Goal: Task Accomplishment & Management: Complete application form

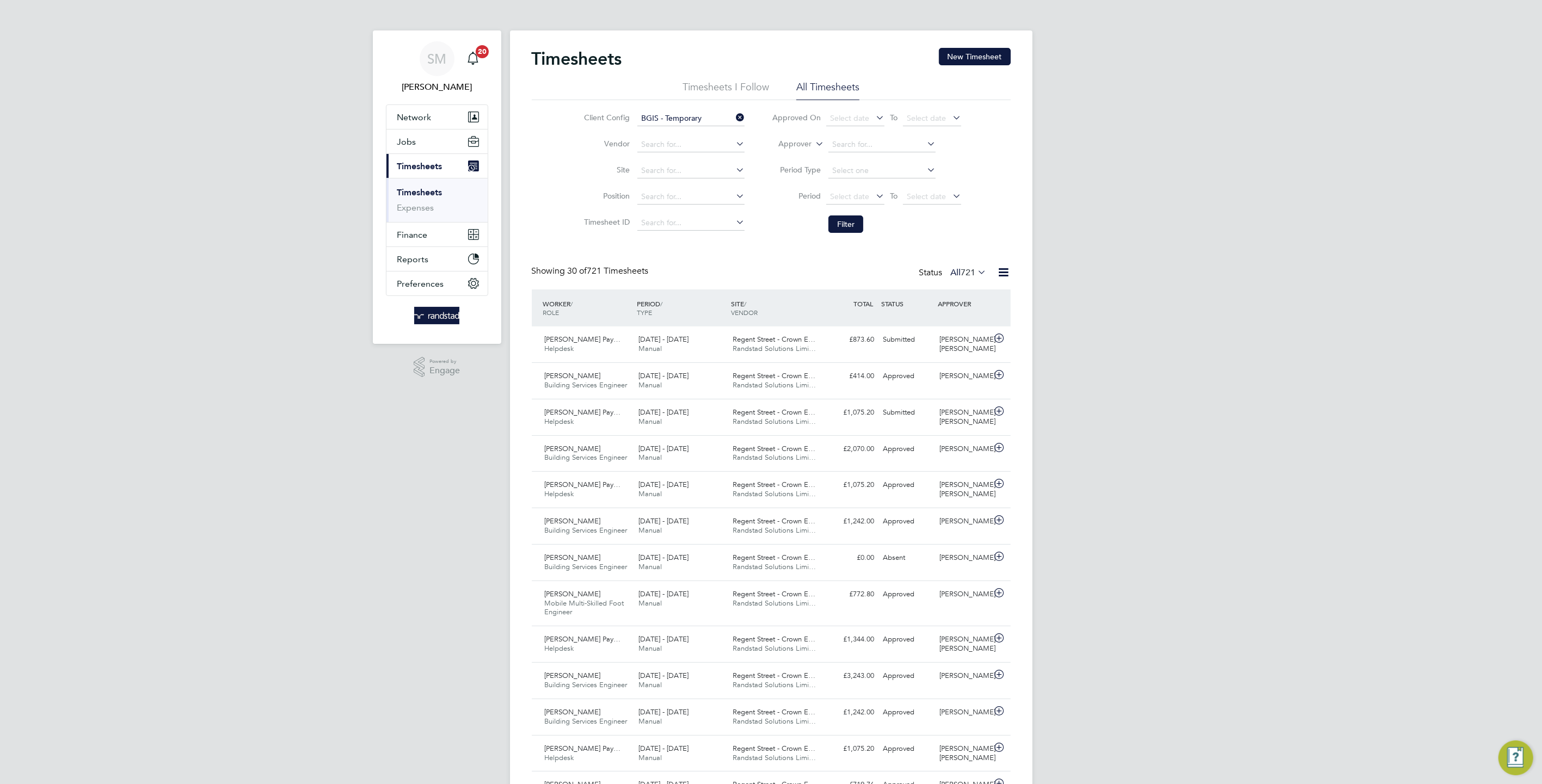
click at [966, 44] on div "Timesheets New Timesheet Timesheets I Follow All Timesheets Client Config BGIS …" at bounding box center [771, 778] width 523 height 1495
click at [967, 50] on button "New Timesheet" at bounding box center [975, 57] width 72 height 17
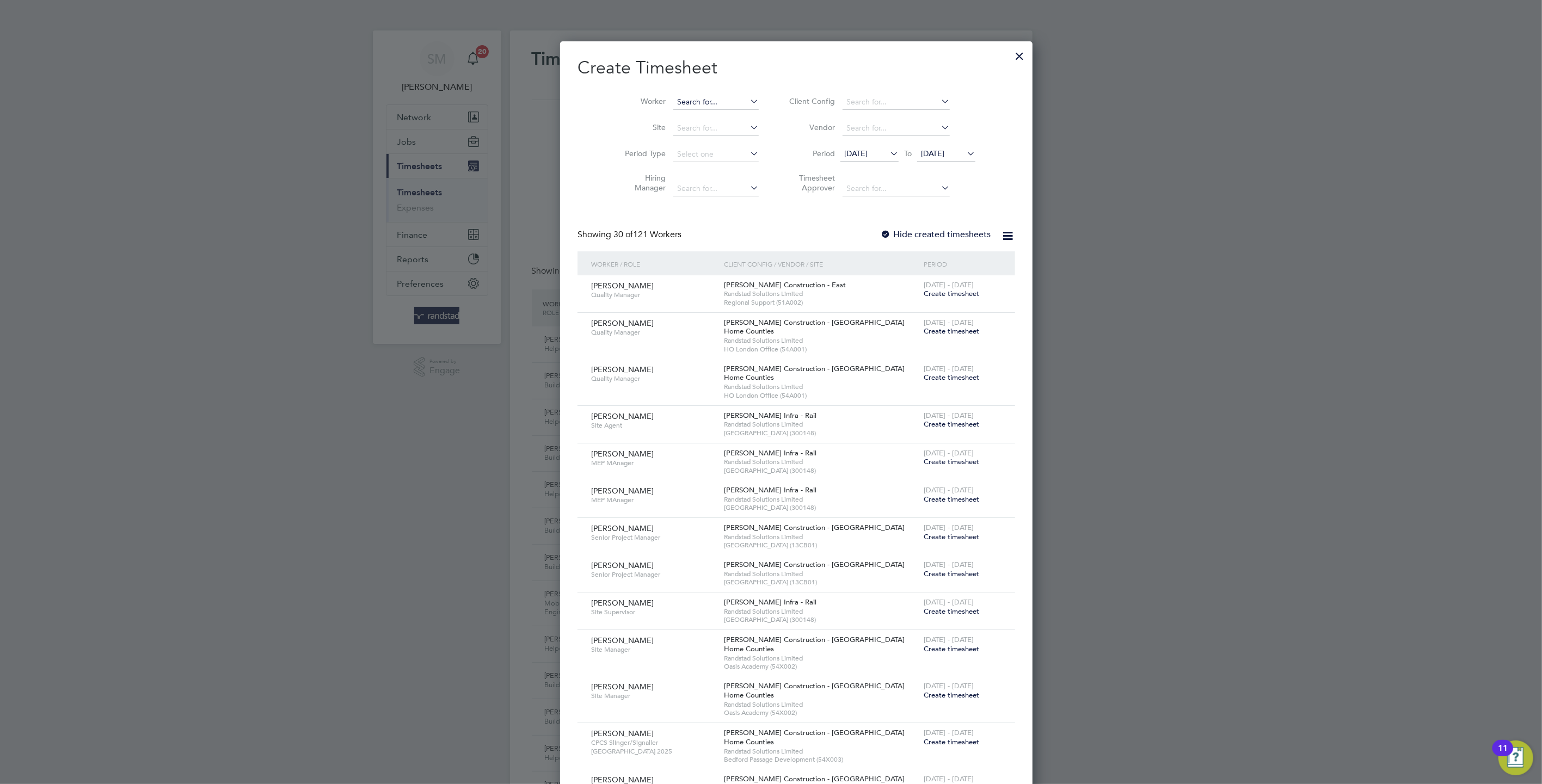
click at [702, 101] on input at bounding box center [716, 102] width 85 height 15
click at [697, 114] on li "[PERSON_NAME]" at bounding box center [715, 116] width 137 height 15
type input "[PERSON_NAME]"
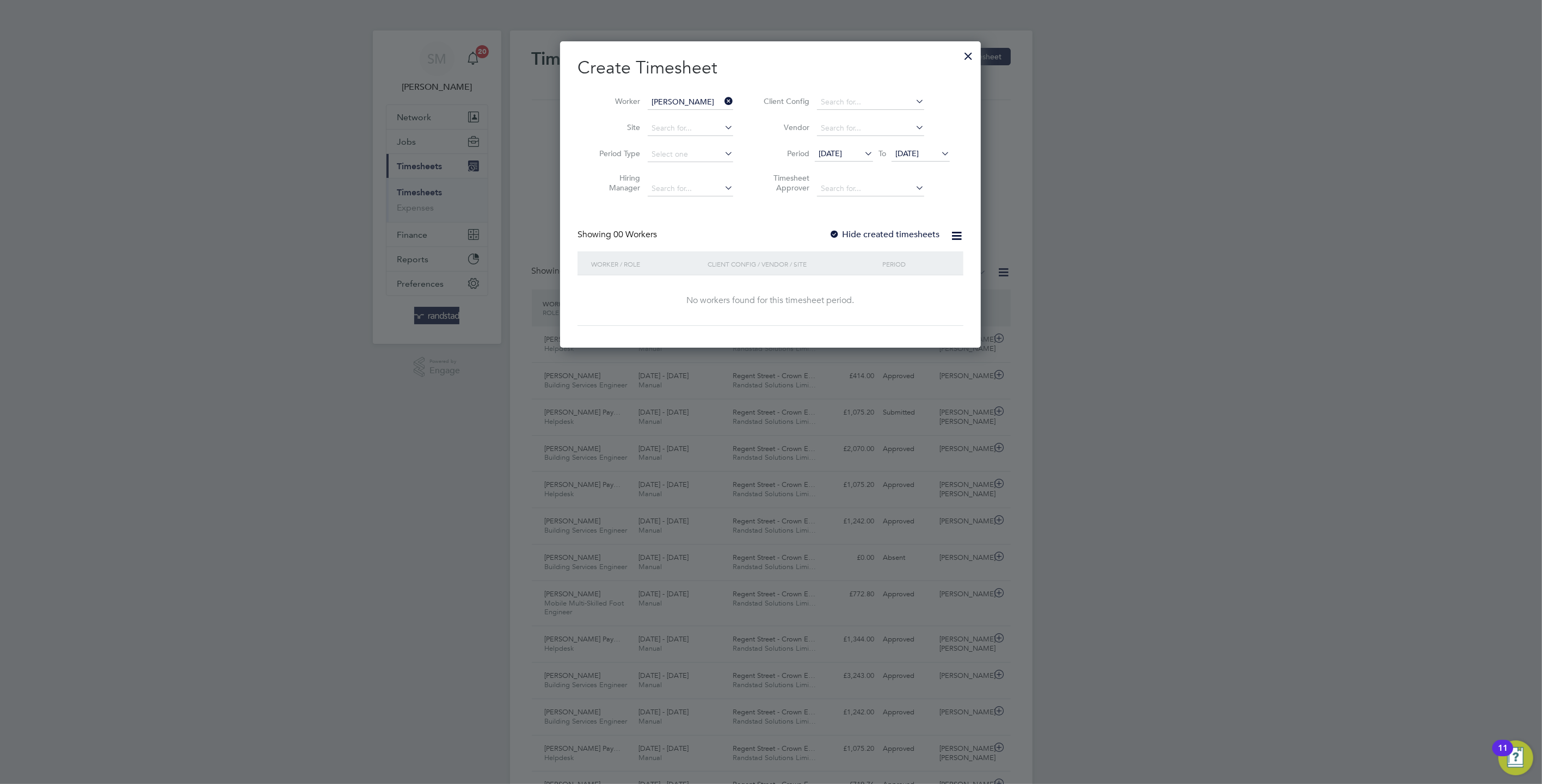
click at [918, 158] on span "[DATE]" at bounding box center [907, 154] width 23 height 10
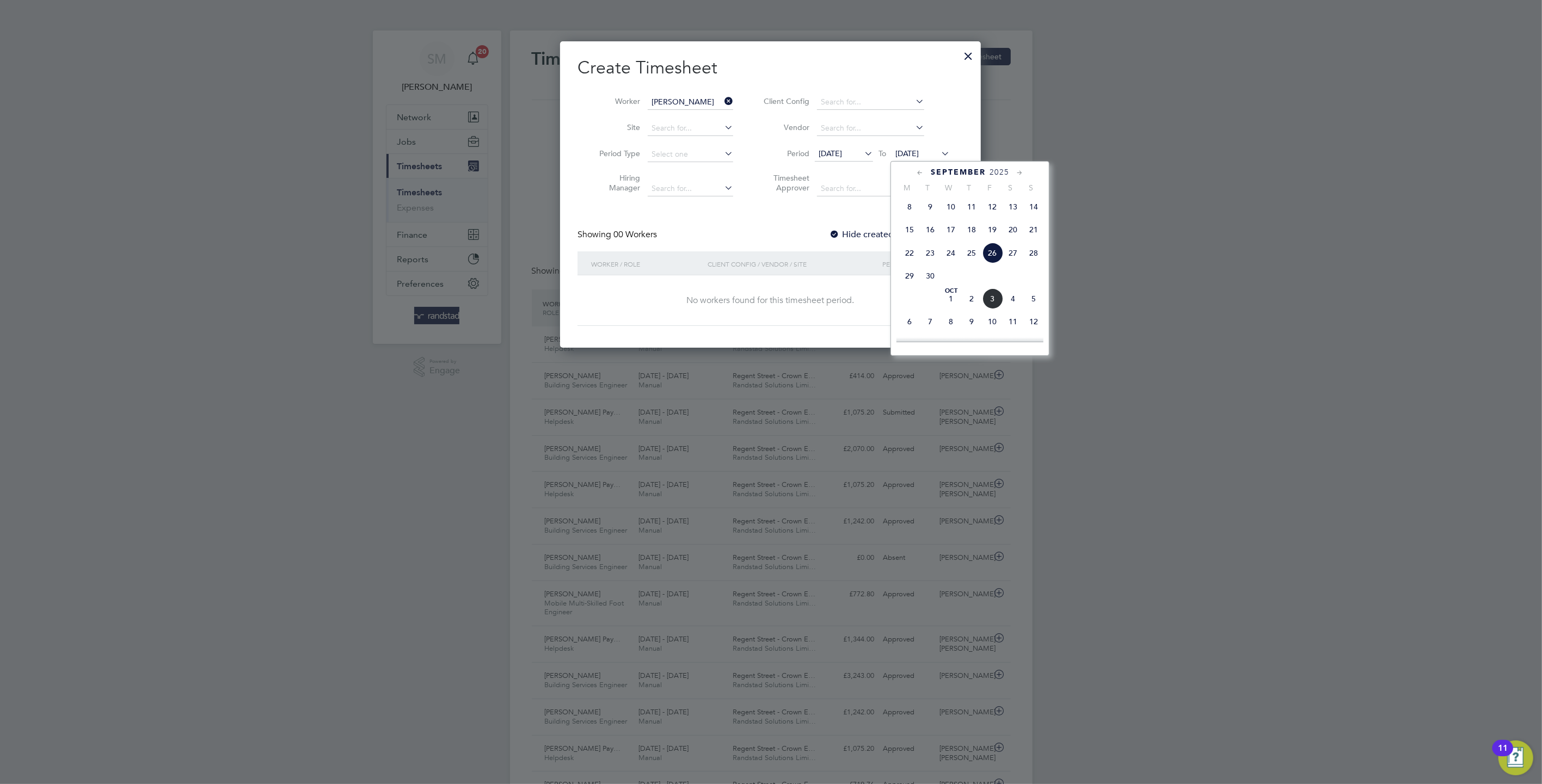
click at [992, 308] on span "3" at bounding box center [992, 298] width 20 height 20
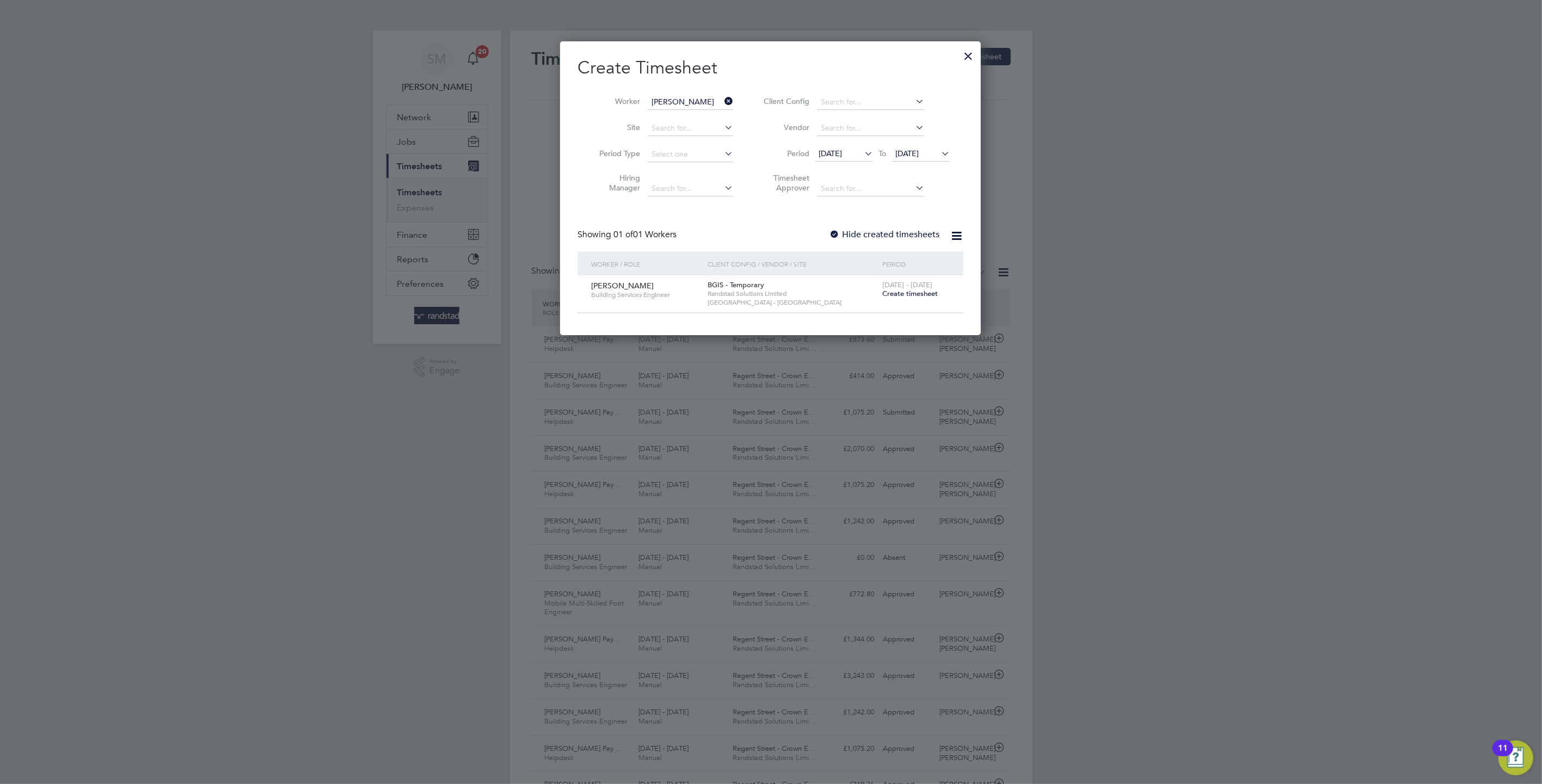
click at [918, 292] on span "Create timesheet" at bounding box center [910, 294] width 55 height 10
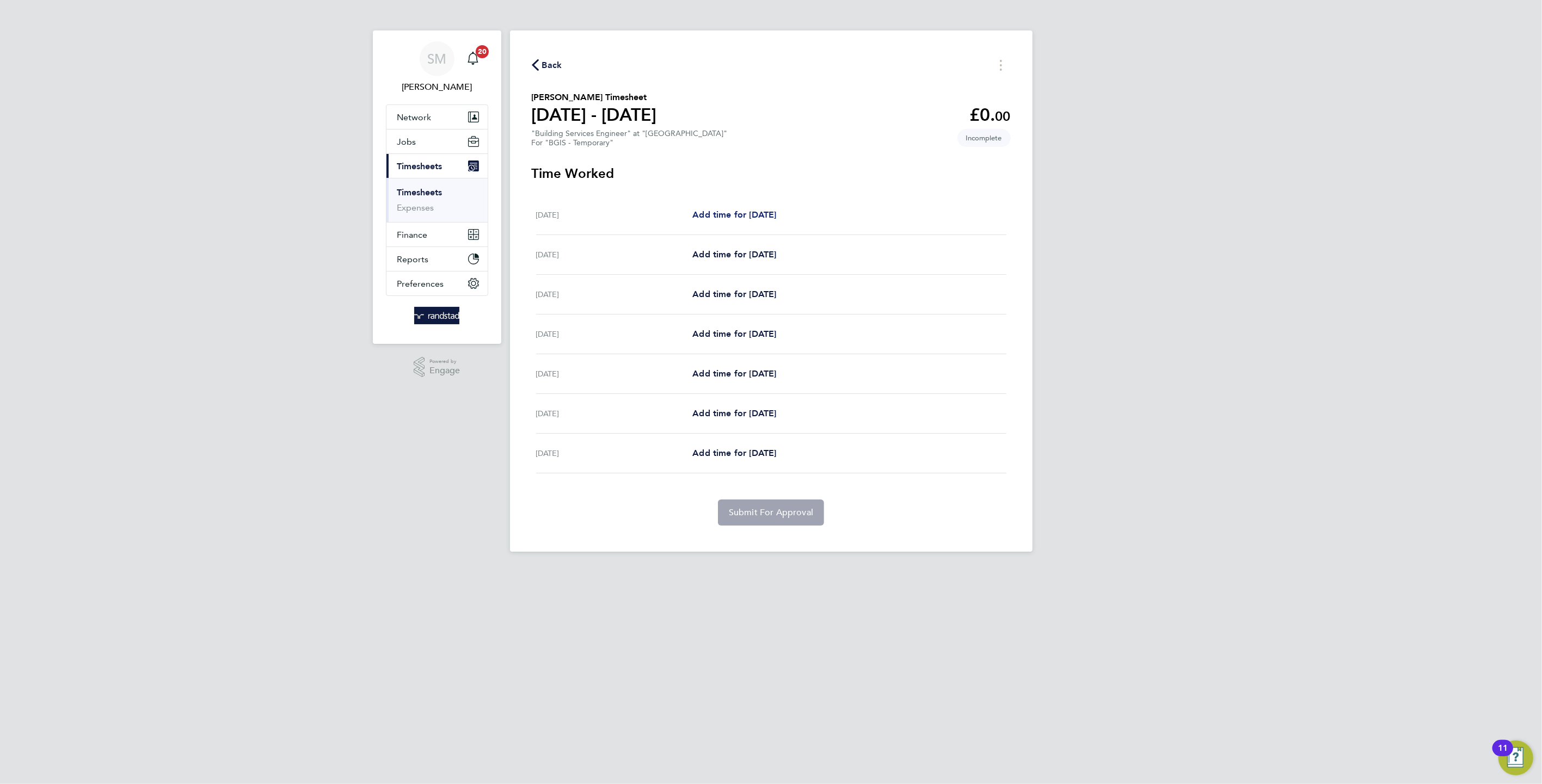
click at [735, 210] on span "Add time for [DATE]" at bounding box center [734, 215] width 84 height 11
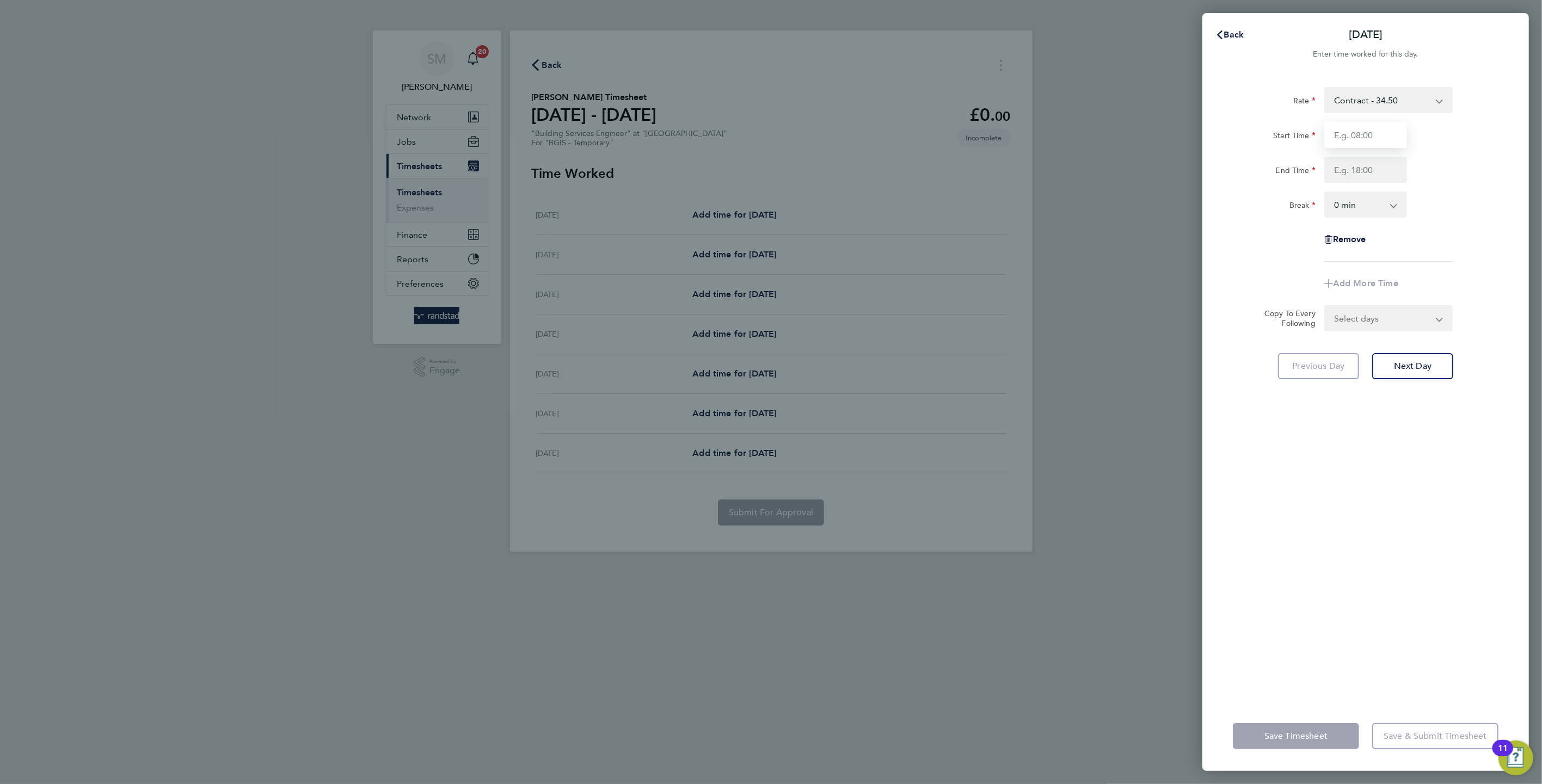
click at [1356, 126] on input "Start Time" at bounding box center [1366, 134] width 83 height 26
type input "07:00"
click at [1352, 165] on input "End Time" at bounding box center [1366, 169] width 83 height 26
type input "19:00"
click at [1371, 209] on select "0 min 15 min 30 min 45 min 60 min 75 min 90 min" at bounding box center [1359, 204] width 68 height 24
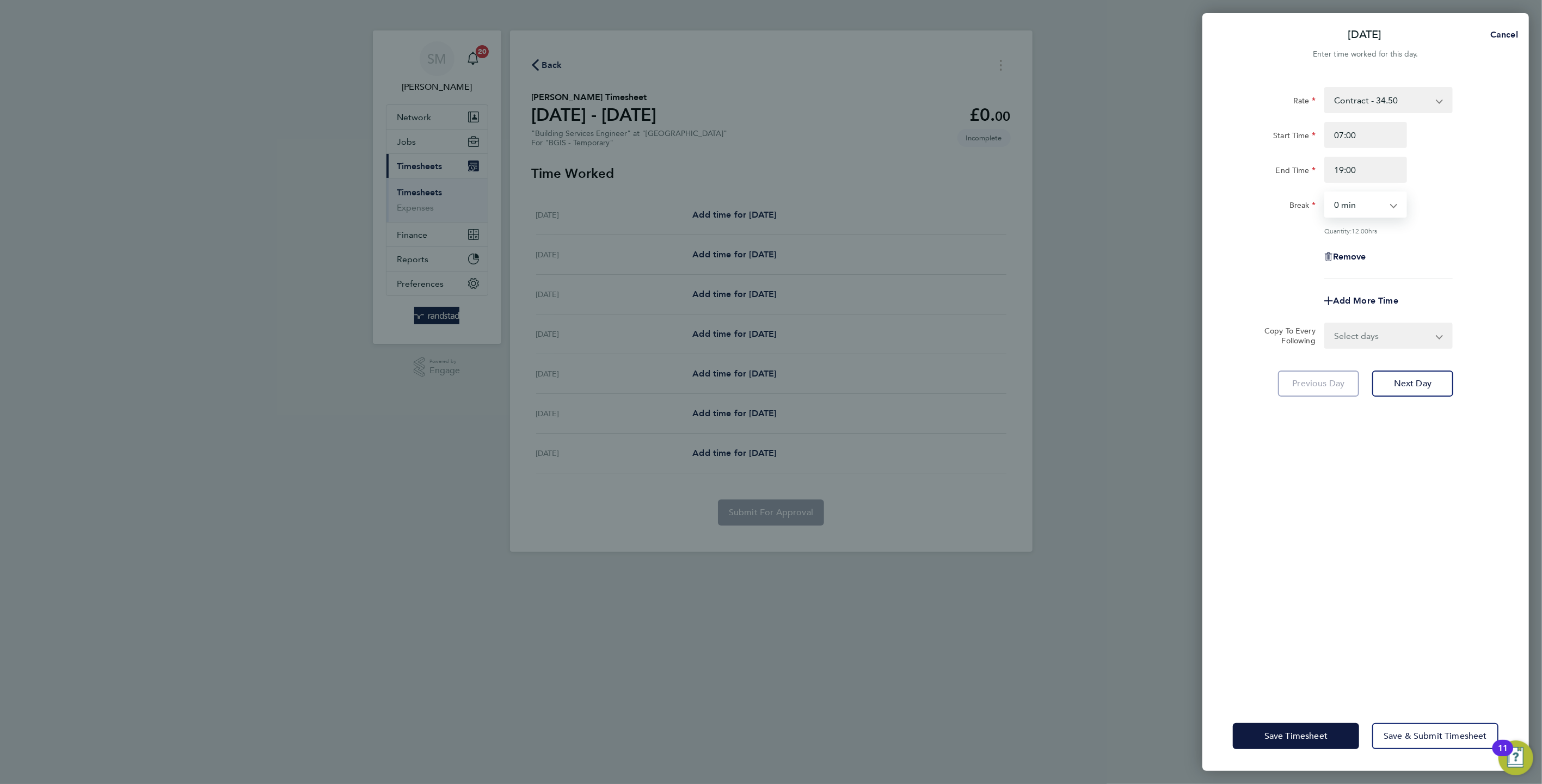
click at [1259, 256] on div "Remove" at bounding box center [1366, 256] width 275 height 26
click at [1349, 329] on select "Select days Day Weekday (Mon-Fri) [DATE] [DATE] [DATE] [DATE] [DATE] [DATE]" at bounding box center [1382, 335] width 114 height 24
select select "DAY"
click at [1325, 324] on select "Select days Day Weekday (Mon-Fri) [DATE] [DATE] [DATE] [DATE] [DATE] [DATE]" at bounding box center [1382, 335] width 114 height 24
select select "[DATE]"
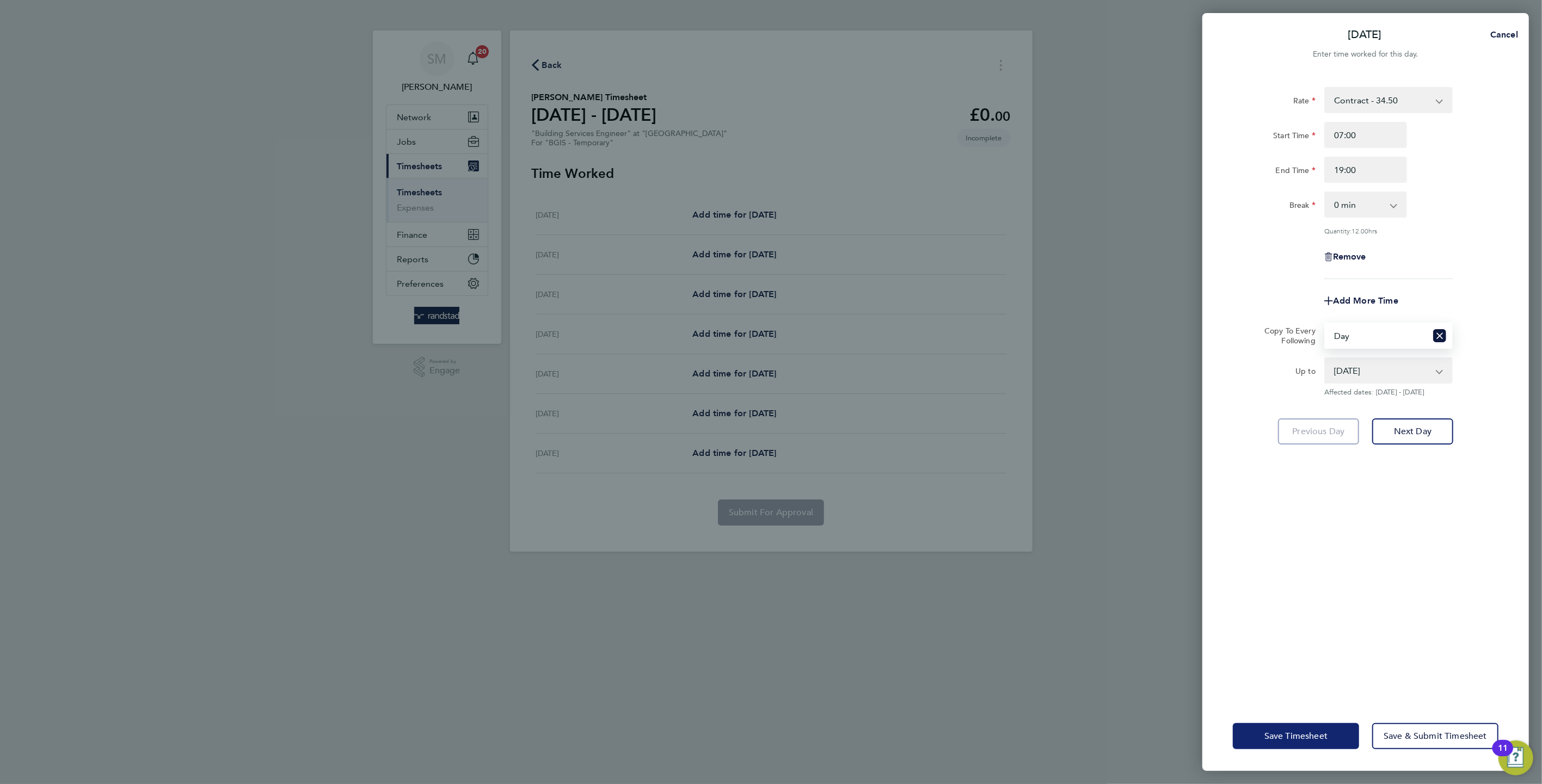
click at [1311, 724] on button "Save Timesheet" at bounding box center [1295, 736] width 127 height 26
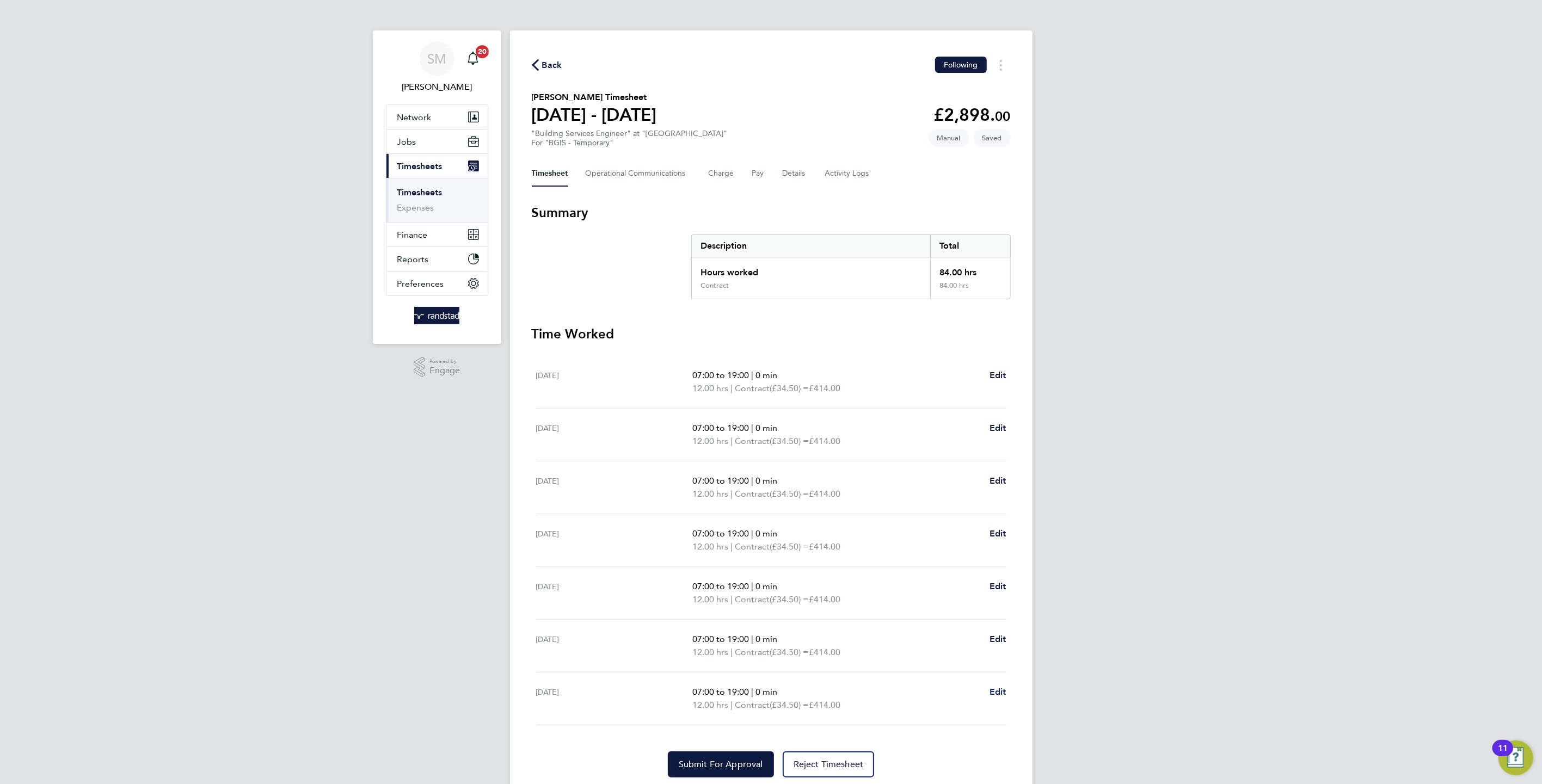
click at [1003, 687] on span "Edit" at bounding box center [998, 692] width 16 height 11
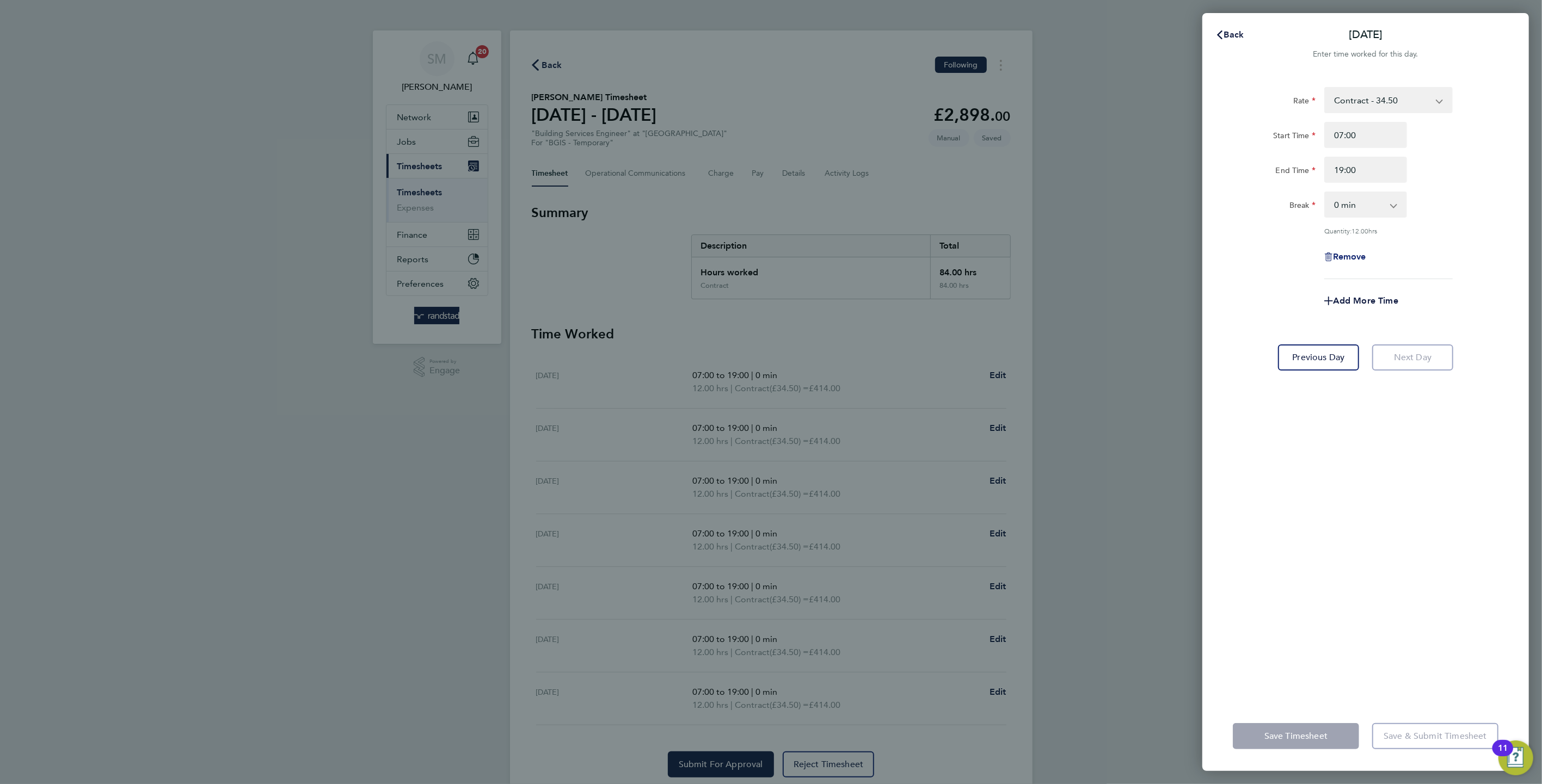
click at [1353, 254] on span "Remove" at bounding box center [1350, 256] width 33 height 11
select select "null"
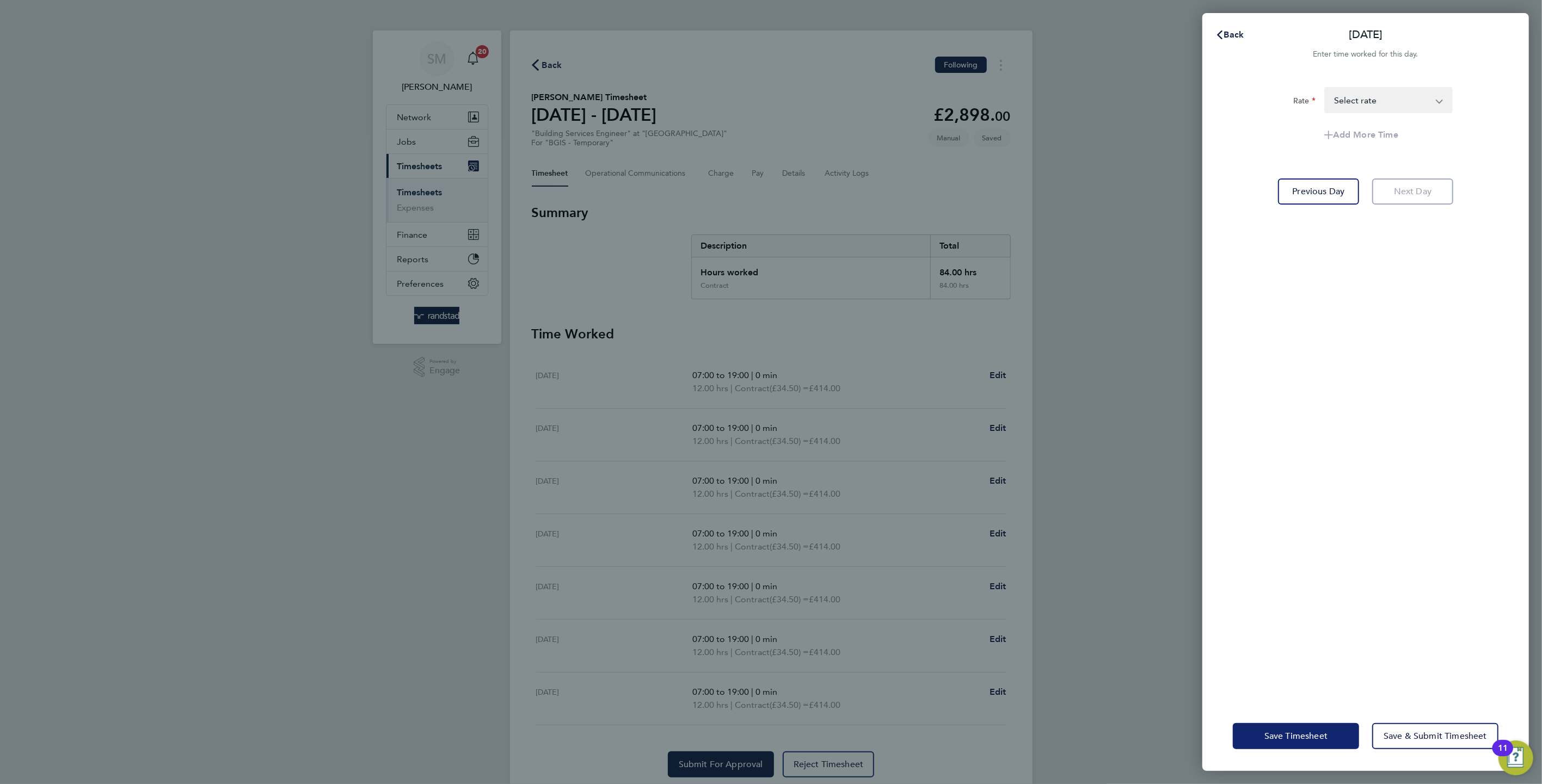
click at [1320, 726] on button "Save Timesheet" at bounding box center [1295, 736] width 127 height 26
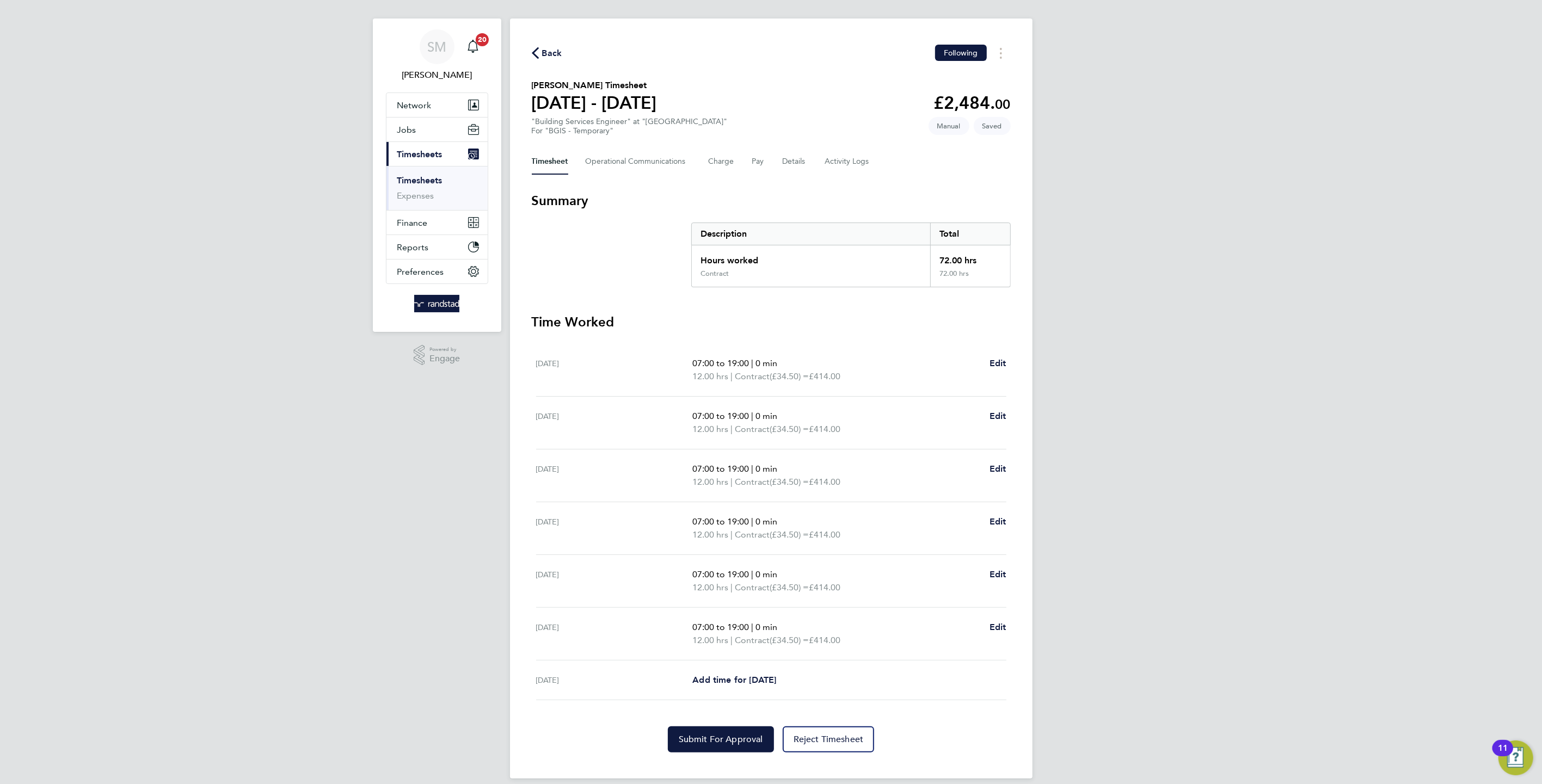
click at [1142, 471] on div "SM [PERSON_NAME] Notifications 20 Applications: Network Team Members Businesses…" at bounding box center [771, 392] width 1542 height 808
drag, startPoint x: 957, startPoint y: 217, endPoint x: 964, endPoint y: 249, distance: 32.8
click at [957, 218] on section "Summary Description Total Hours worked 72.00 hrs Contract 72.00 hrs" at bounding box center [771, 240] width 479 height 96
click at [964, 249] on div "72.00 hrs" at bounding box center [970, 257] width 79 height 24
click at [715, 743] on button "Submit For Approval" at bounding box center [721, 740] width 106 height 26
